Goal: Navigation & Orientation: Find specific page/section

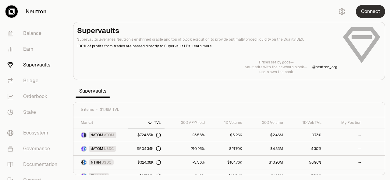
click at [372, 12] on button "Connect" at bounding box center [369, 11] width 29 height 13
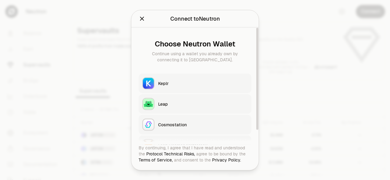
click at [164, 82] on div "Keplr" at bounding box center [202, 83] width 89 height 6
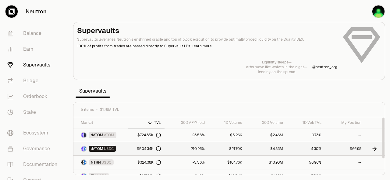
click at [141, 150] on div "$504.34K" at bounding box center [149, 149] width 24 height 5
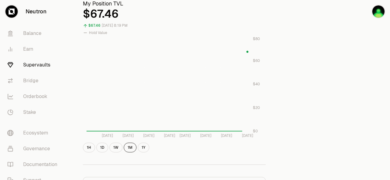
scroll to position [217, 0]
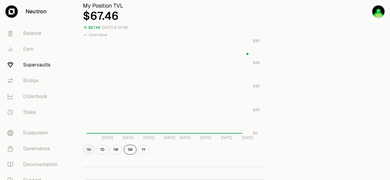
click at [89, 147] on button "1H" at bounding box center [89, 150] width 12 height 10
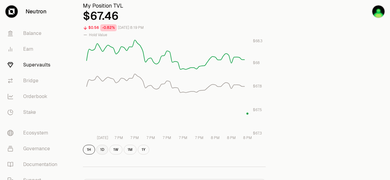
click at [102, 149] on button "1D" at bounding box center [102, 150] width 12 height 10
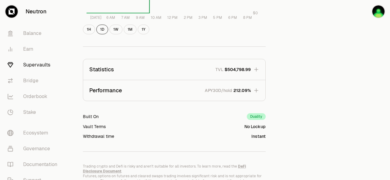
scroll to position [363, 0]
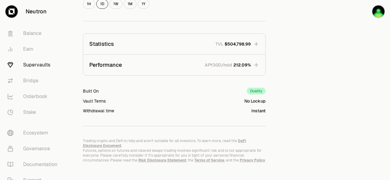
click at [256, 64] on icon "button" at bounding box center [256, 65] width 4 height 4
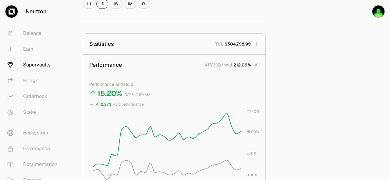
click at [257, 43] on icon "button" at bounding box center [256, 44] width 6 height 6
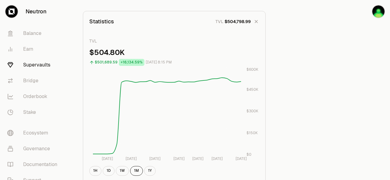
scroll to position [387, 0]
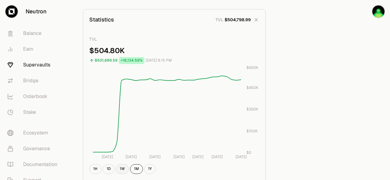
click at [120, 170] on button "1W" at bounding box center [122, 170] width 13 height 10
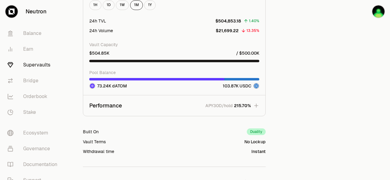
scroll to position [683, 0]
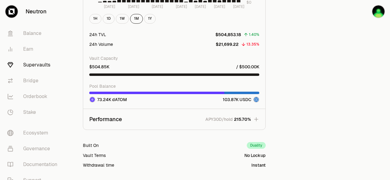
click at [256, 121] on icon "button" at bounding box center [256, 120] width 6 height 6
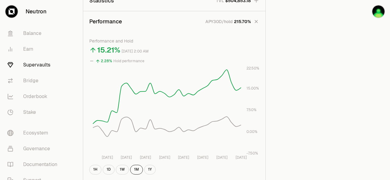
scroll to position [402, 0]
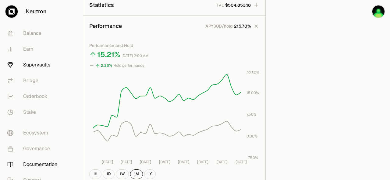
click at [26, 165] on link "Documentation" at bounding box center [33, 165] width 63 height 16
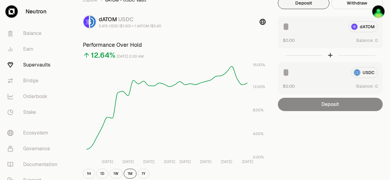
scroll to position [0, 0]
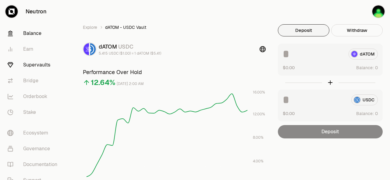
click at [36, 35] on link "Balance" at bounding box center [33, 34] width 63 height 16
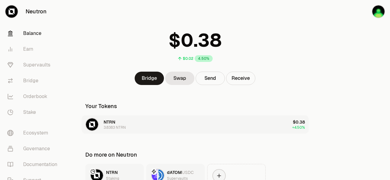
scroll to position [18, 0]
click at [30, 46] on link "Earn" at bounding box center [33, 49] width 63 height 16
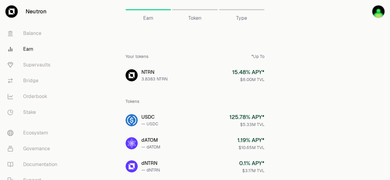
click at [242, 19] on span "Type" at bounding box center [241, 18] width 11 height 7
click at [192, 9] on div "Token" at bounding box center [194, 9] width 45 height 15
click at [192, 17] on span "Token" at bounding box center [194, 18] width 13 height 7
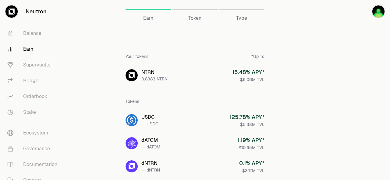
click at [243, 17] on span "Type" at bounding box center [241, 18] width 11 height 7
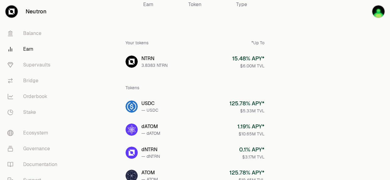
scroll to position [16, 0]
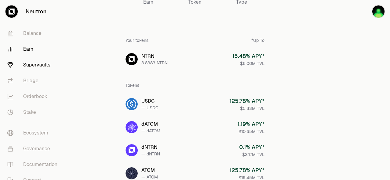
click at [44, 65] on link "Supervaults" at bounding box center [33, 65] width 63 height 16
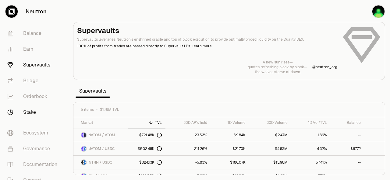
click at [37, 111] on link "Stake" at bounding box center [33, 113] width 63 height 16
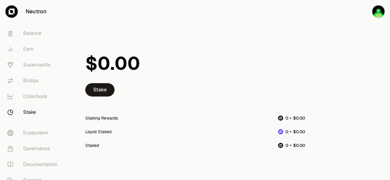
scroll to position [21, 0]
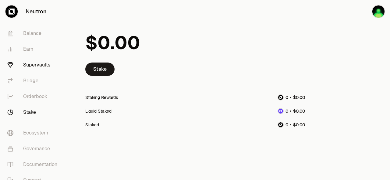
click at [28, 66] on link "Supervaults" at bounding box center [33, 65] width 63 height 16
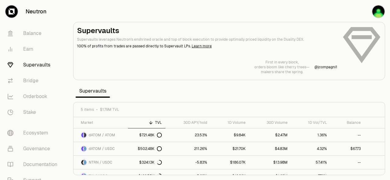
click at [355, 41] on div "Supervaults Supervaults leverages Neutron's enshrined oracle and top of block e…" at bounding box center [229, 50] width 304 height 49
click at [31, 32] on link "Balance" at bounding box center [33, 34] width 63 height 16
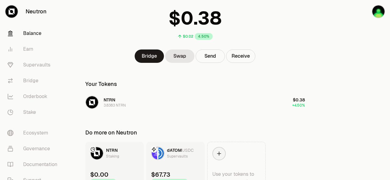
scroll to position [75, 0]
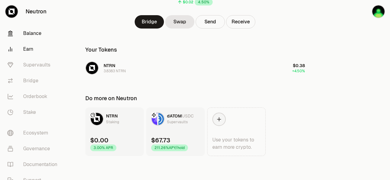
click at [34, 49] on link "Earn" at bounding box center [33, 49] width 63 height 16
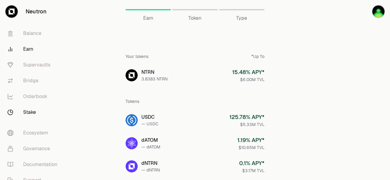
click at [21, 109] on link "Stake" at bounding box center [33, 113] width 63 height 16
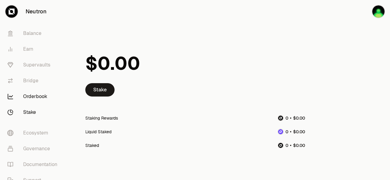
click at [39, 94] on link "Orderbook" at bounding box center [33, 97] width 63 height 16
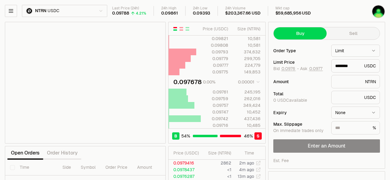
type input "********"
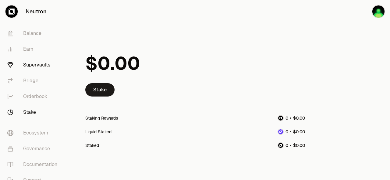
click at [37, 65] on link "Supervaults" at bounding box center [33, 65] width 63 height 16
